Goal: Information Seeking & Learning: Learn about a topic

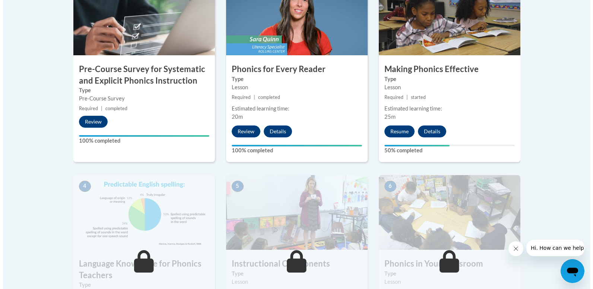
scroll to position [346, 0]
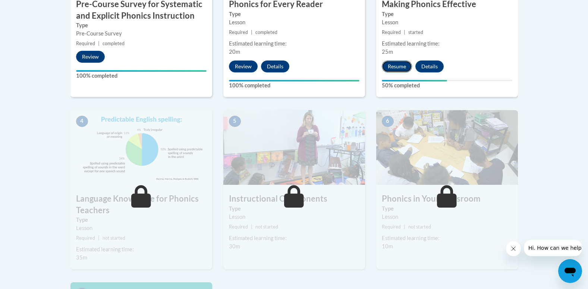
click at [392, 66] on button "Resume" at bounding box center [397, 66] width 30 height 12
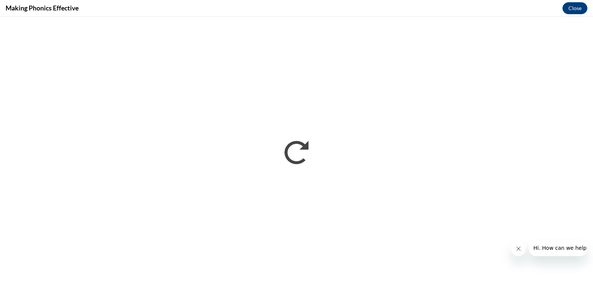
scroll to position [0, 0]
click at [515, 252] on button "Close message from company" at bounding box center [518, 248] width 15 height 15
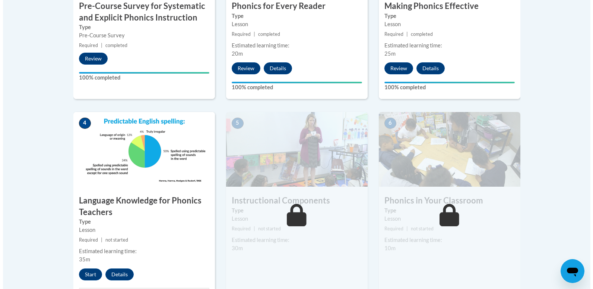
scroll to position [345, 0]
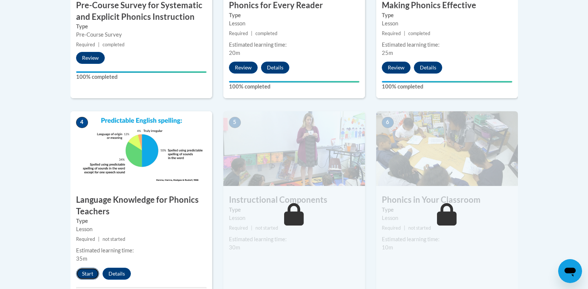
click at [90, 279] on button "Start" at bounding box center [87, 273] width 23 height 12
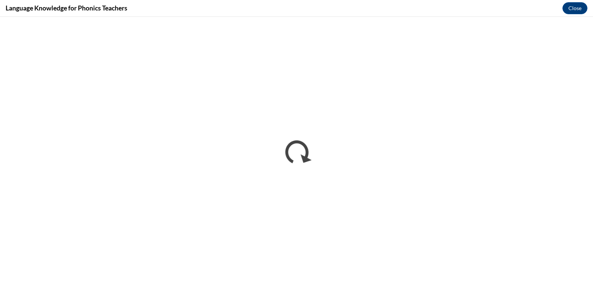
scroll to position [0, 0]
